Goal: Check status: Check status

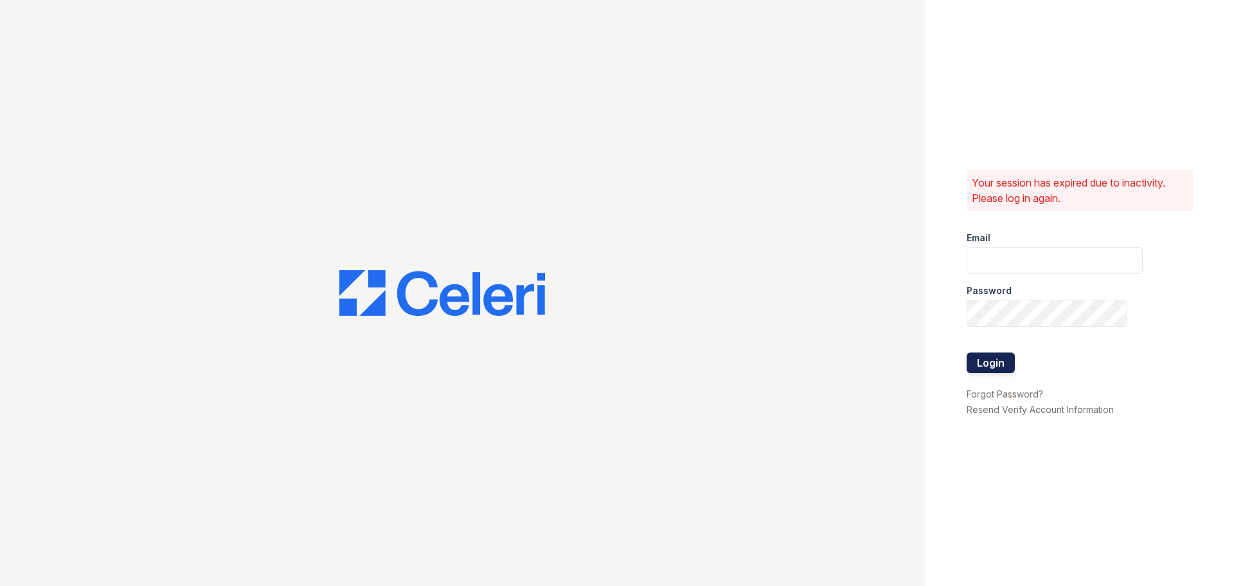
type input "[EMAIL_ADDRESS][DOMAIN_NAME]"
click at [989, 354] on button "Login" at bounding box center [991, 362] width 48 height 21
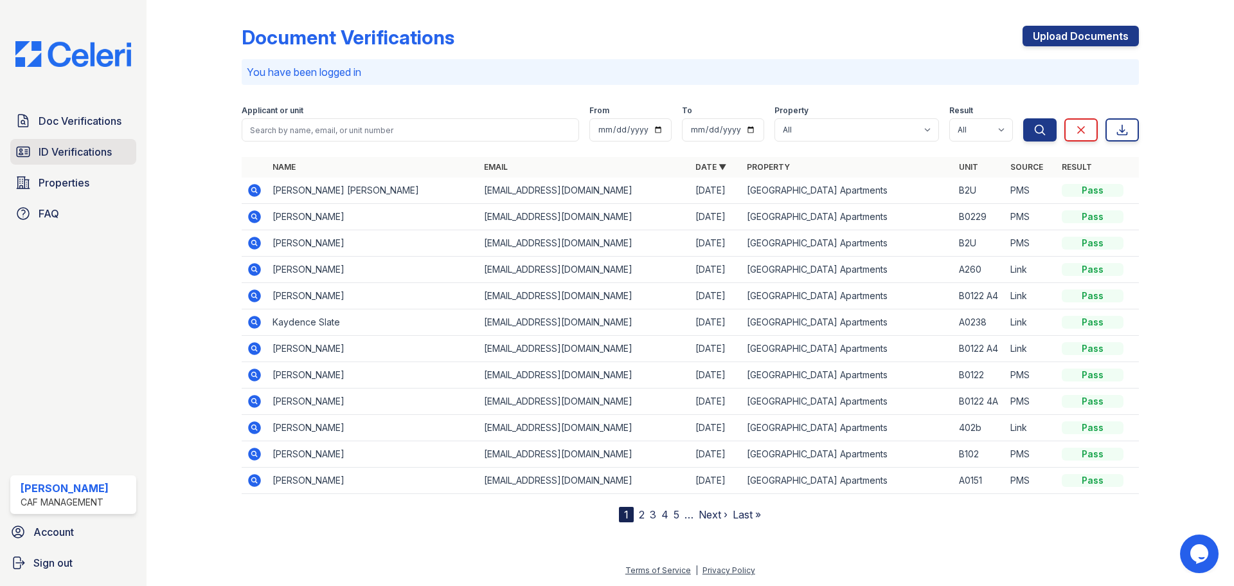
click at [91, 150] on span "ID Verifications" at bounding box center [75, 151] width 73 height 15
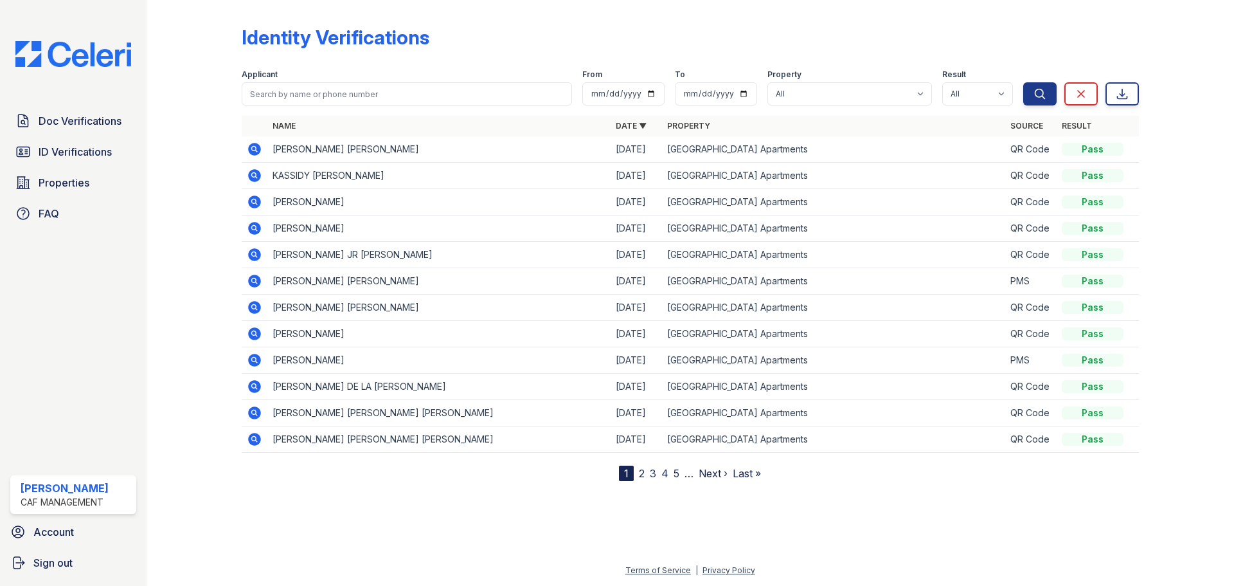
click at [253, 152] on icon at bounding box center [254, 149] width 13 height 13
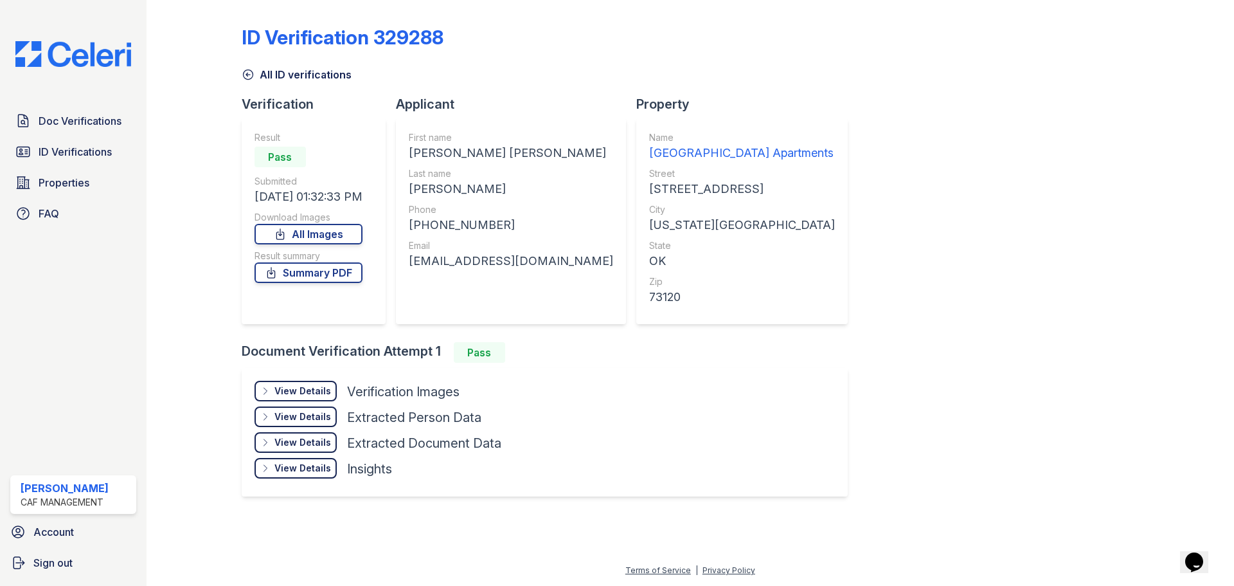
click at [298, 395] on div "View Details" at bounding box center [303, 390] width 57 height 13
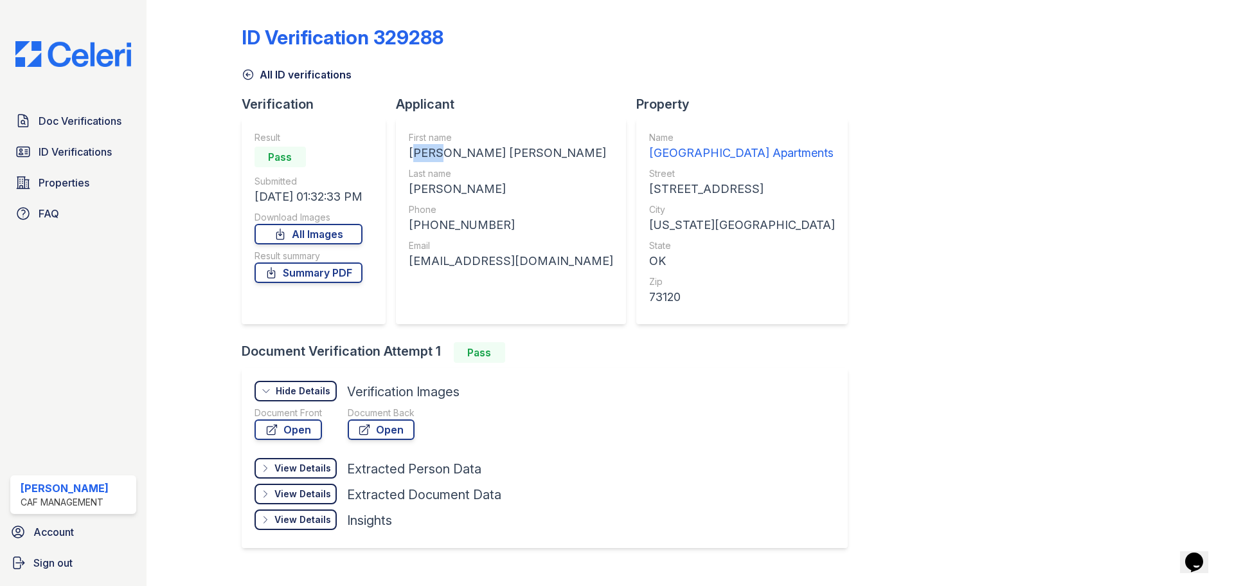
drag, startPoint x: 429, startPoint y: 154, endPoint x: 410, endPoint y: 152, distance: 19.5
click at [410, 152] on div "[PERSON_NAME] [PERSON_NAME]" at bounding box center [511, 153] width 204 height 18
click at [302, 435] on link "Open" at bounding box center [289, 429] width 68 height 21
copy div "IRIS"
drag, startPoint x: 462, startPoint y: 194, endPoint x: 405, endPoint y: 192, distance: 57.2
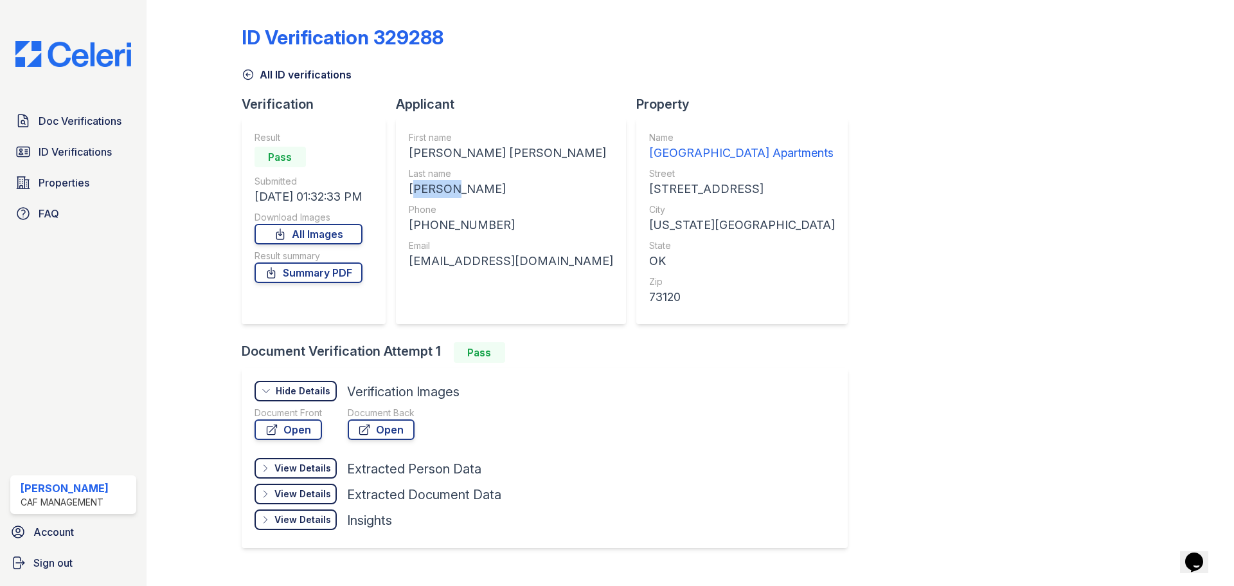
click at [405, 192] on div "First name [PERSON_NAME] [PERSON_NAME] Last name [PERSON_NAME] Phone [PHONE_NUM…" at bounding box center [511, 221] width 230 height 206
copy div "[PERSON_NAME]"
drag, startPoint x: 501, startPoint y: 228, endPoint x: 419, endPoint y: 226, distance: 83.0
click at [419, 226] on div "[PHONE_NUMBER]" at bounding box center [511, 225] width 204 height 18
copy div "14059925027"
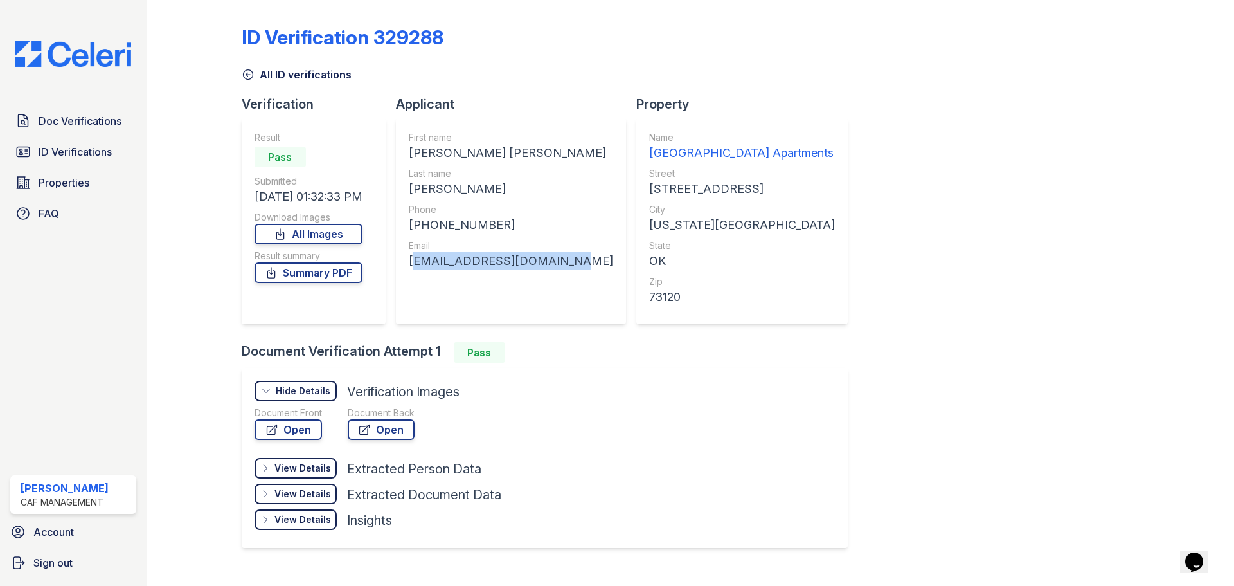
drag, startPoint x: 544, startPoint y: 261, endPoint x: 410, endPoint y: 260, distance: 134.4
click at [410, 260] on div "First name [PERSON_NAME] [PERSON_NAME] Last name [PERSON_NAME] Phone [PHONE_NUM…" at bounding box center [511, 221] width 230 height 206
copy div "[EMAIL_ADDRESS][DOMAIN_NAME]"
click at [29, 156] on icon at bounding box center [23, 152] width 13 height 10
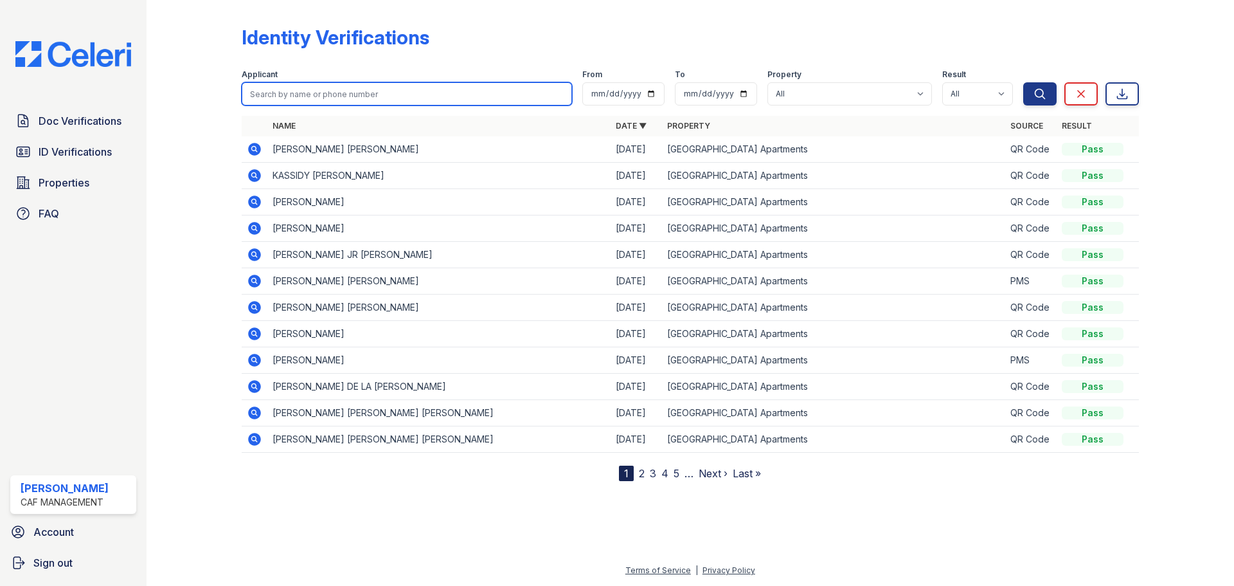
click at [430, 93] on input "search" at bounding box center [407, 93] width 330 height 23
type input "roa"
click at [1023, 82] on button "Search" at bounding box center [1039, 93] width 33 height 23
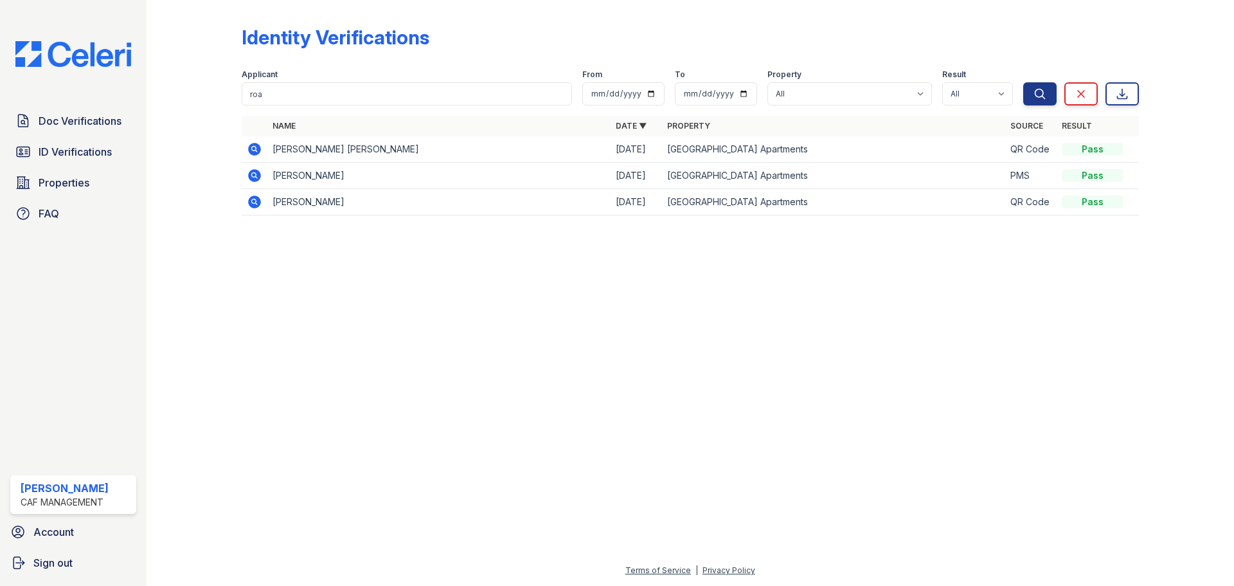
click at [253, 143] on icon at bounding box center [254, 148] width 15 height 15
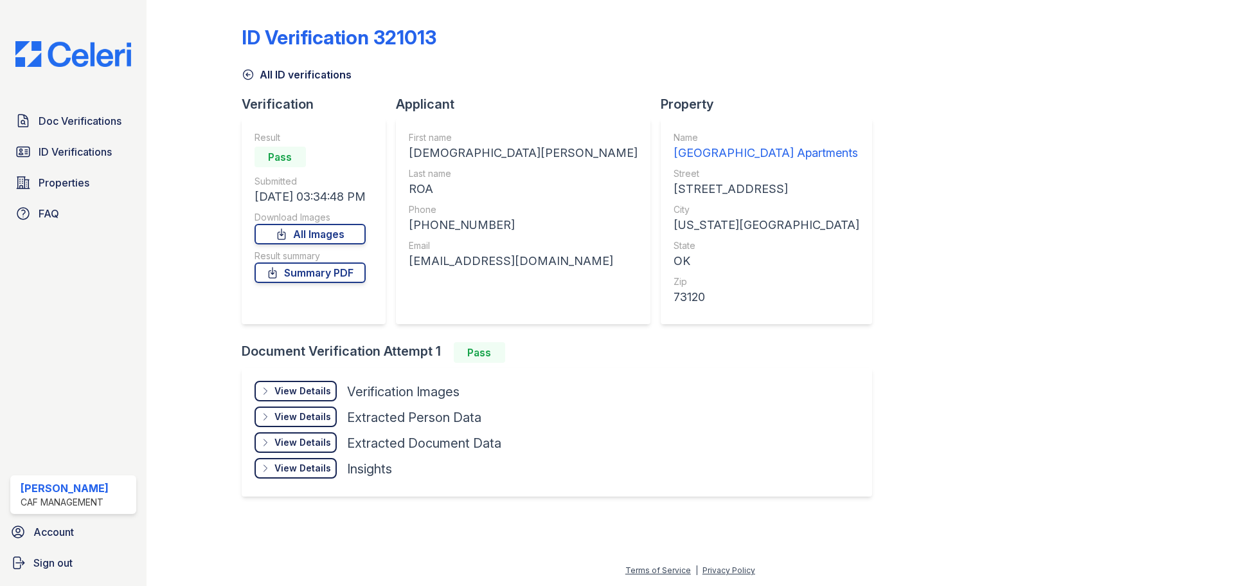
click at [302, 392] on div "View Details" at bounding box center [303, 390] width 57 height 13
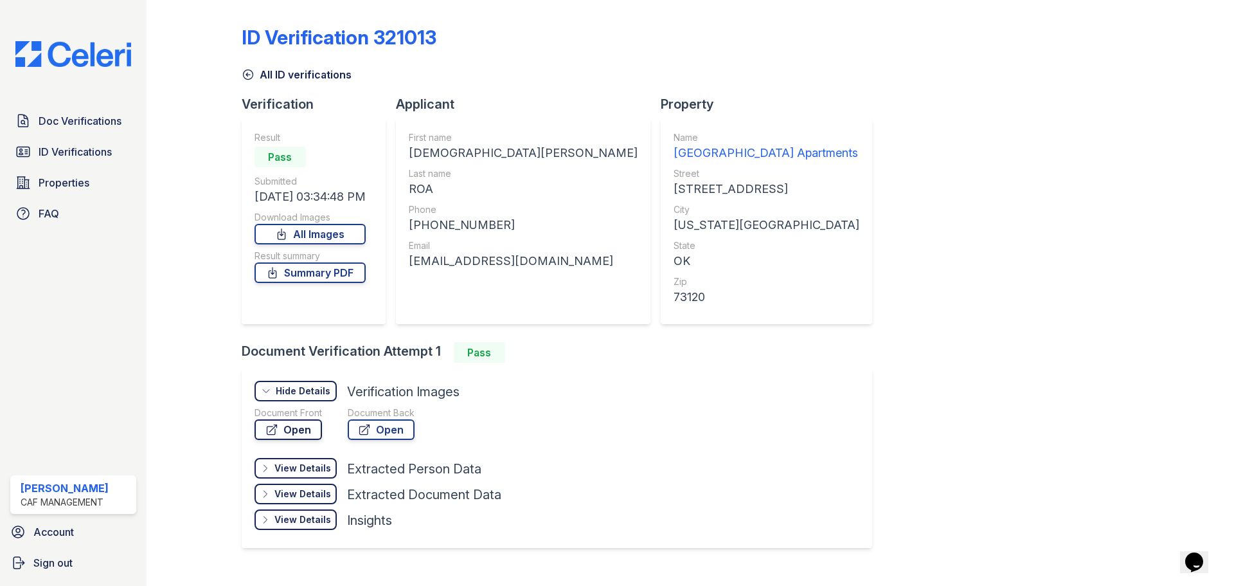
click at [298, 428] on link "Open" at bounding box center [289, 429] width 68 height 21
